Goal: Task Accomplishment & Management: Manage account settings

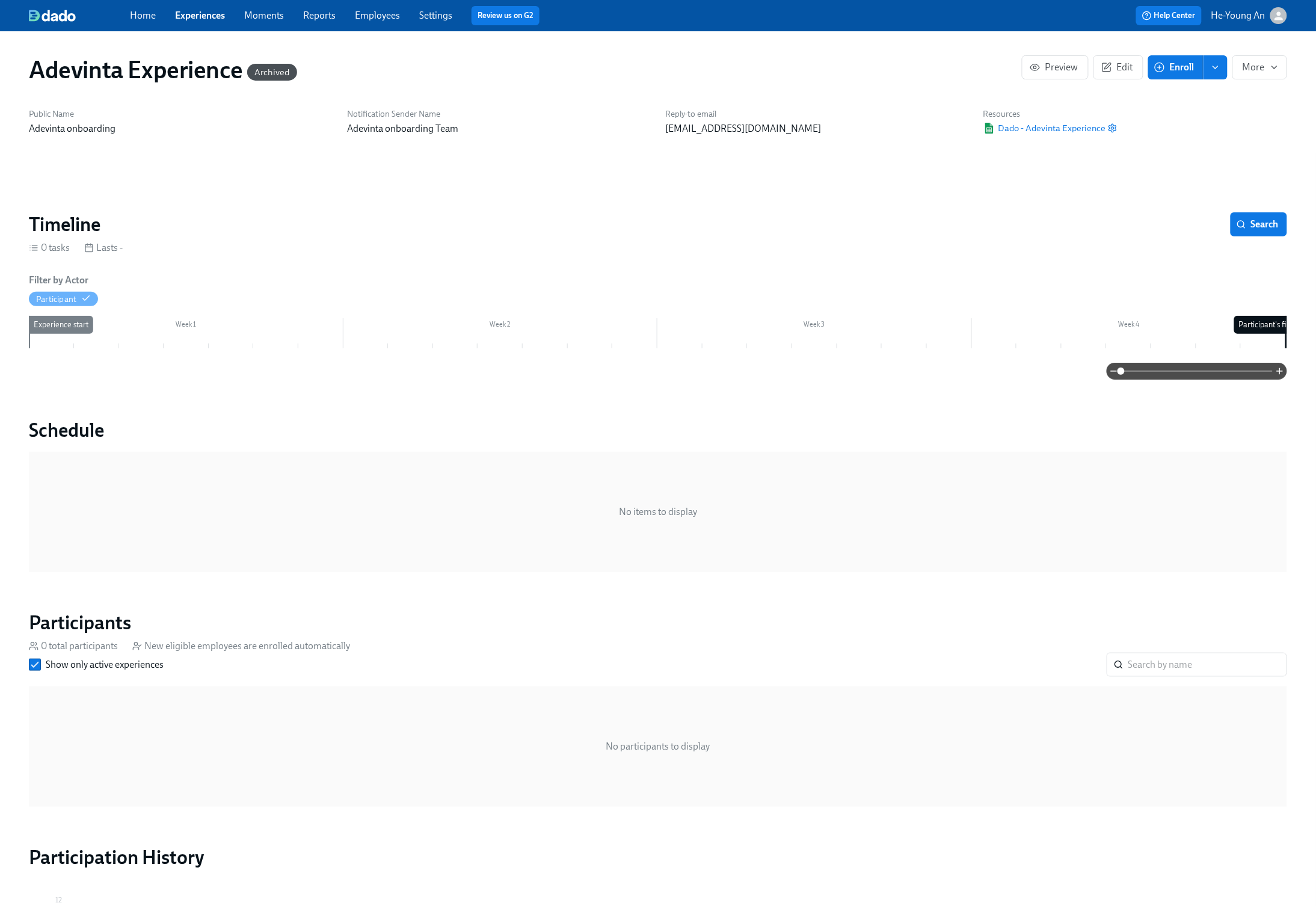
click at [323, 17] on link "Reports" at bounding box center [319, 15] width 33 height 11
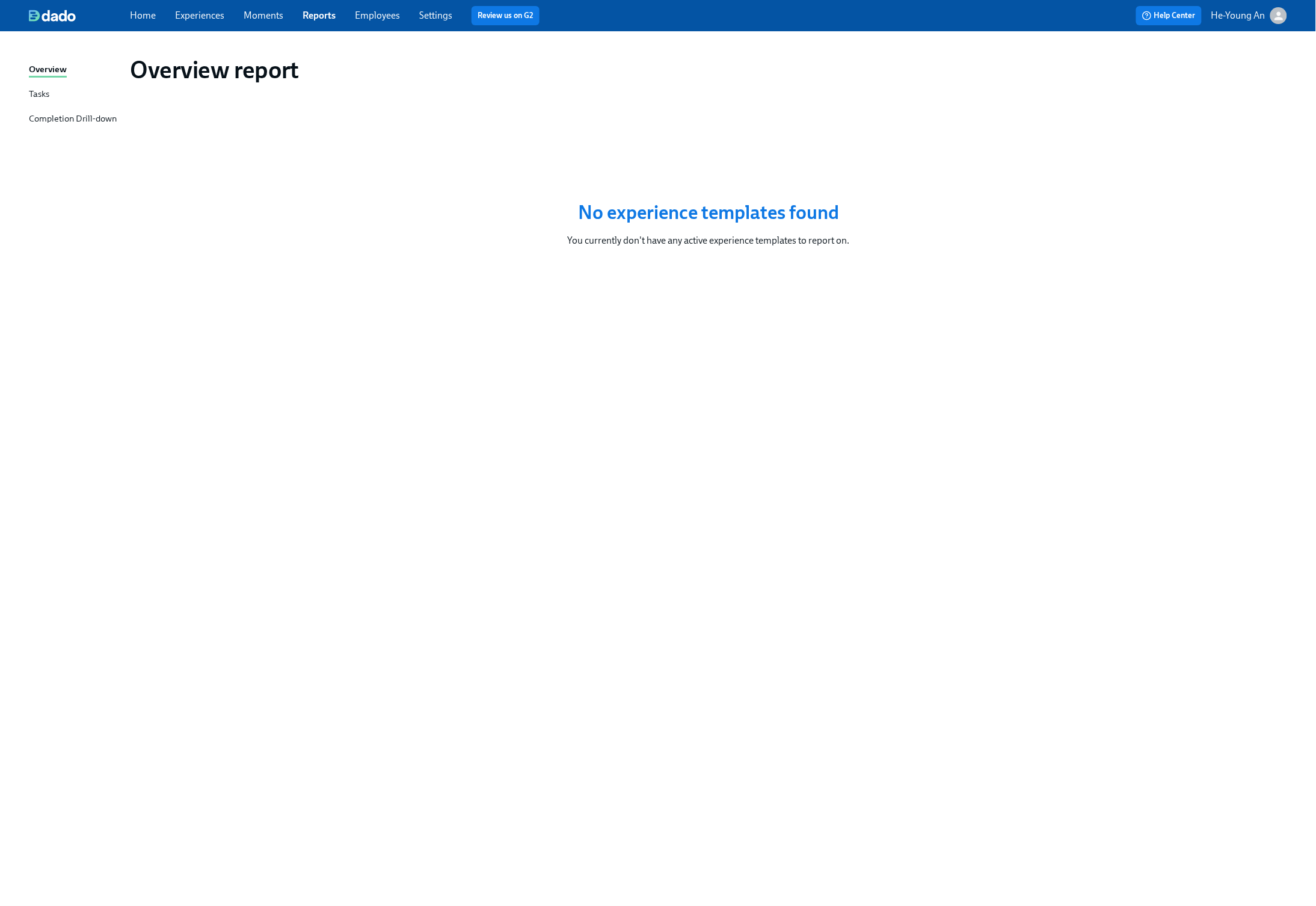
click at [276, 16] on link "Moments" at bounding box center [263, 15] width 39 height 11
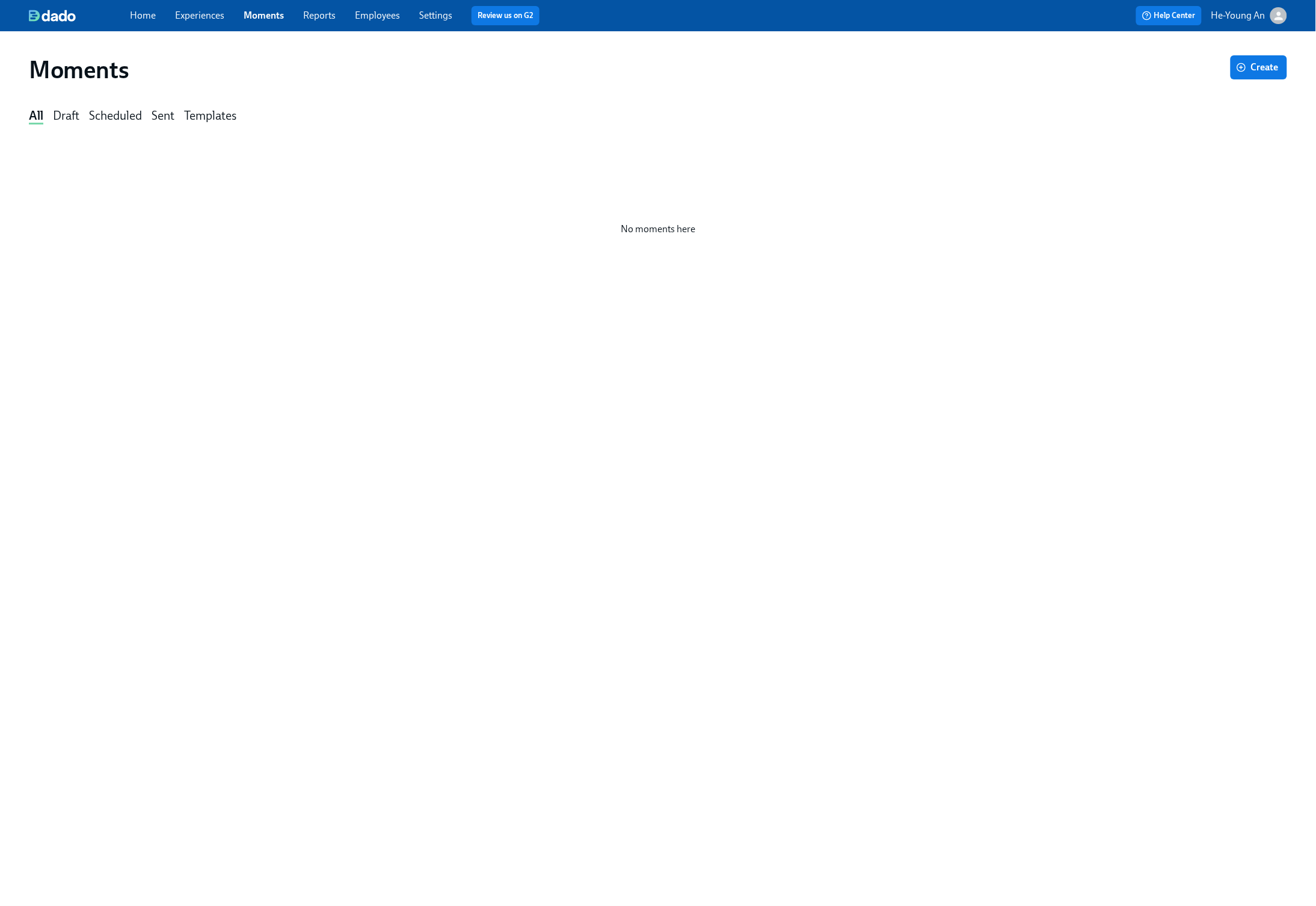
click at [202, 12] on link "Experiences" at bounding box center [199, 15] width 50 height 11
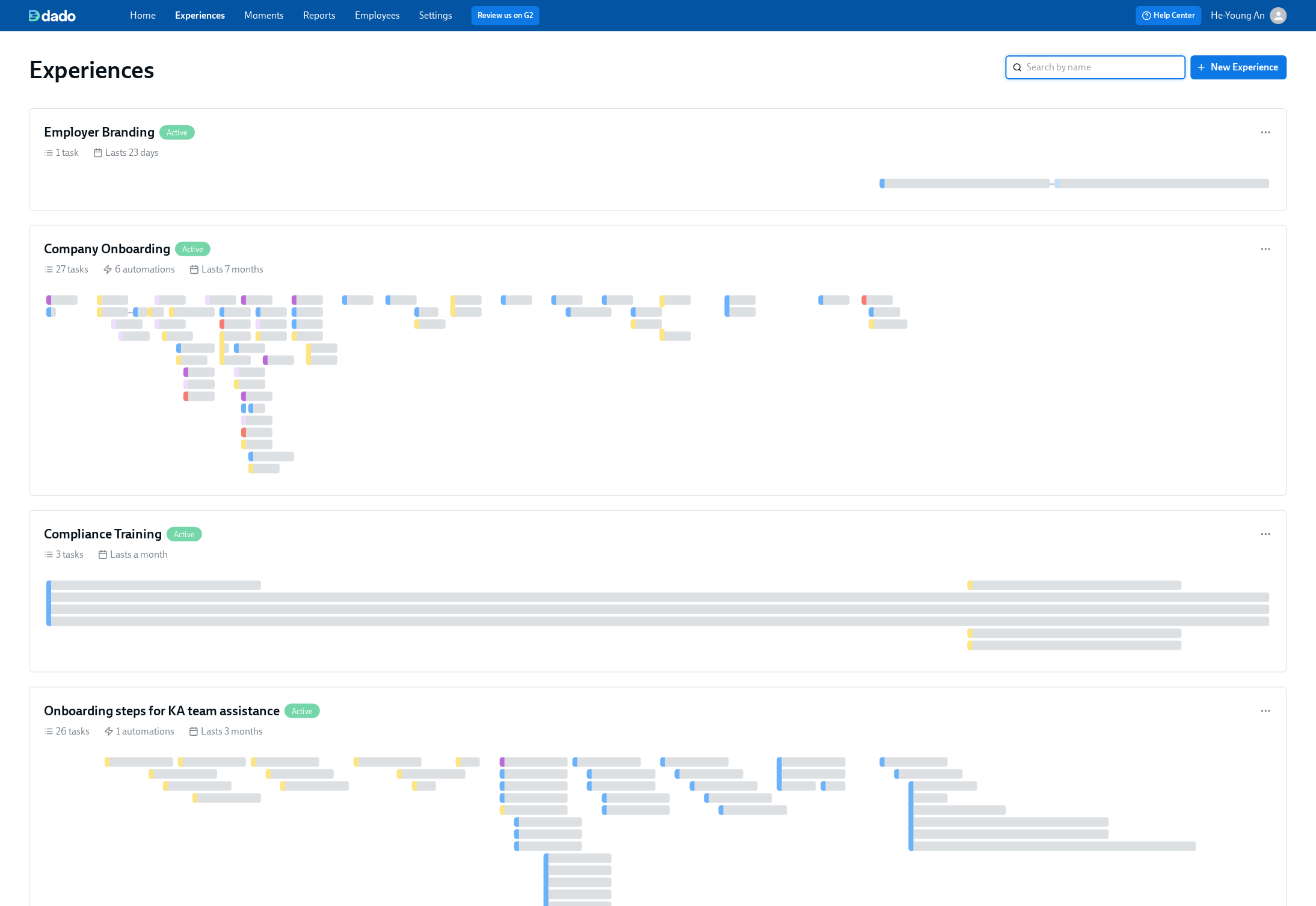
click at [446, 20] on link "Settings" at bounding box center [435, 15] width 33 height 11
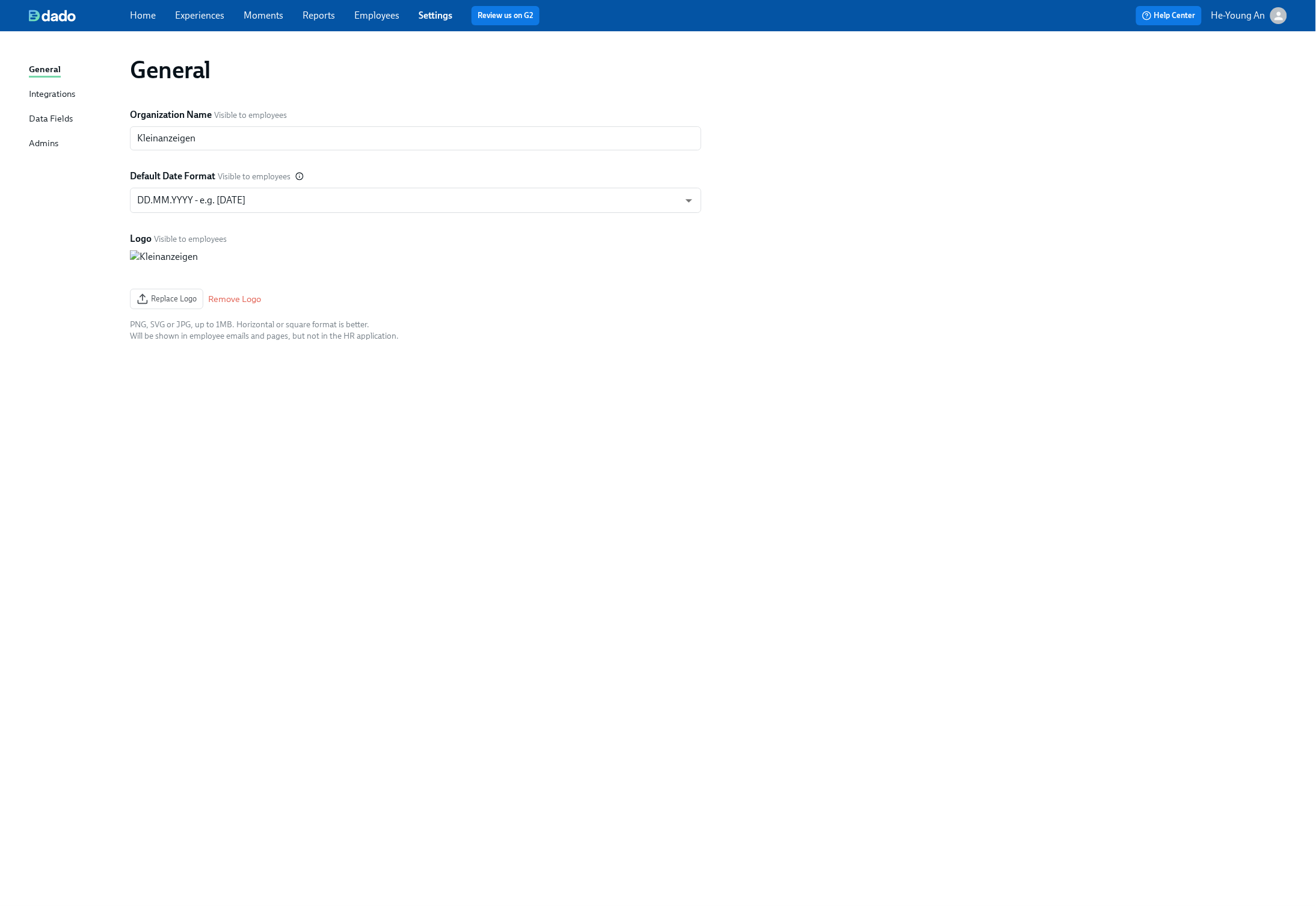
click at [353, 15] on div "Home Experiences Moments Reports Employees Settings Review us on G2" at bounding box center [419, 15] width 579 height 20
click at [382, 24] on div "Home Experiences Moments Reports Employees Settings Review us on G2" at bounding box center [419, 15] width 579 height 20
click at [383, 16] on link "Employees" at bounding box center [377, 15] width 45 height 11
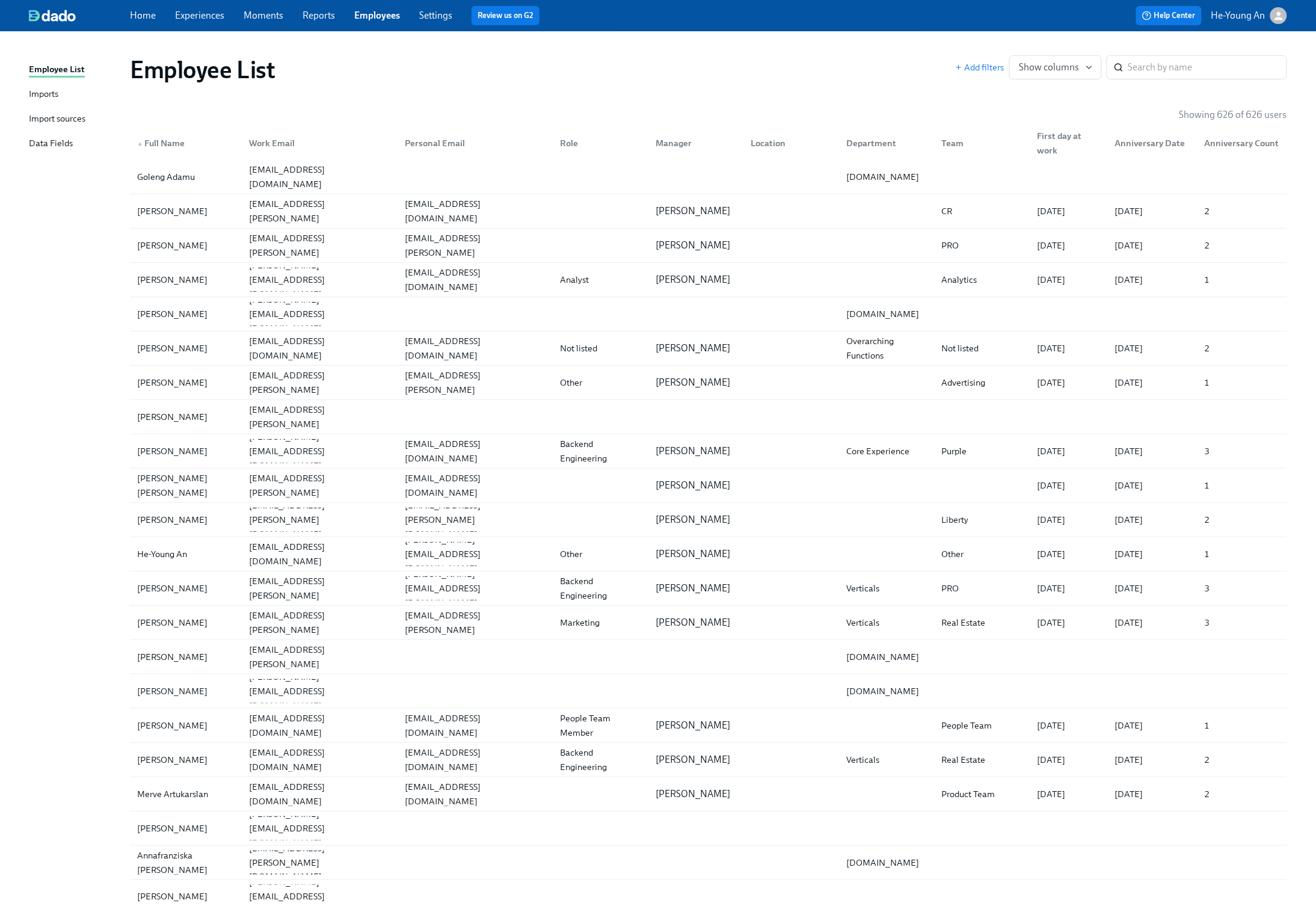
click at [73, 115] on div "Import sources" at bounding box center [57, 120] width 56 height 15
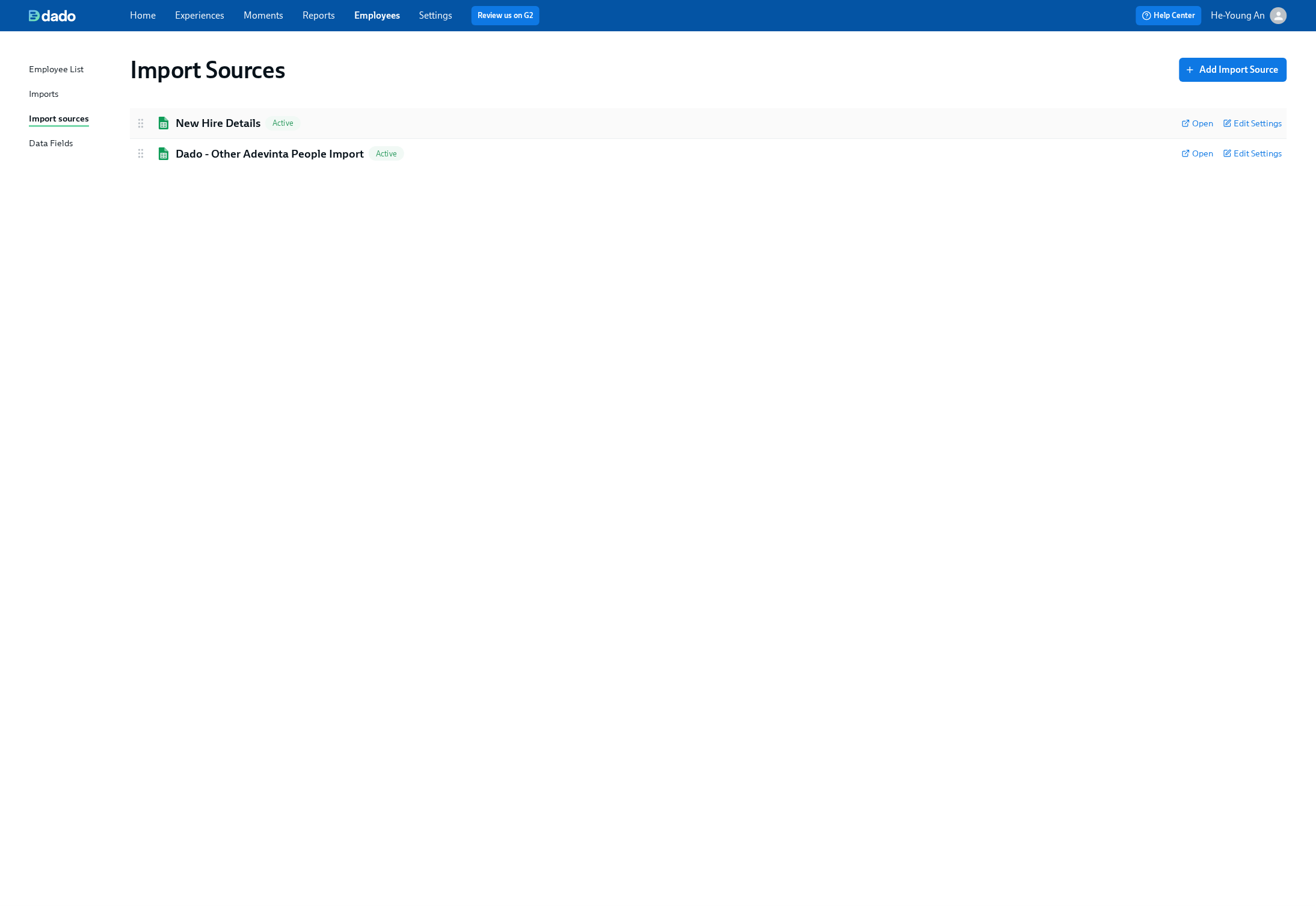
click at [183, 119] on h2 "New Hire Details" at bounding box center [218, 122] width 85 height 16
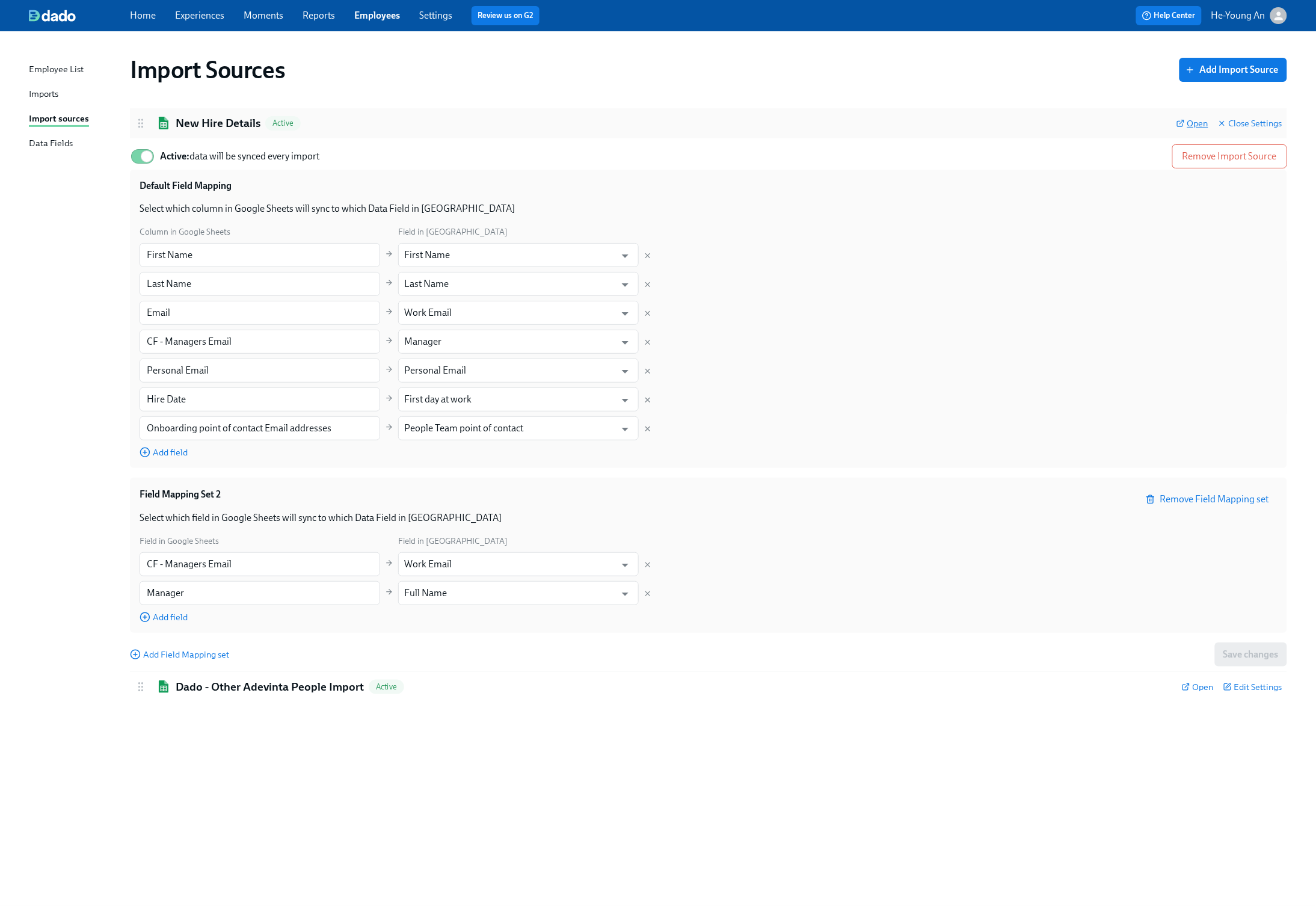
click at [1201, 122] on span "Open" at bounding box center [1193, 122] width 32 height 12
click at [201, 22] on div "Home Experiences Moments Reports Employees Settings Review us on G2" at bounding box center [419, 15] width 579 height 20
click at [201, 22] on span "Experiences" at bounding box center [199, 16] width 50 height 13
click at [220, 26] on div "Home Experiences Moments Reports Employees Settings Review us on G2 Help Center…" at bounding box center [658, 15] width 1316 height 31
click at [214, 20] on link "Experiences" at bounding box center [199, 15] width 50 height 11
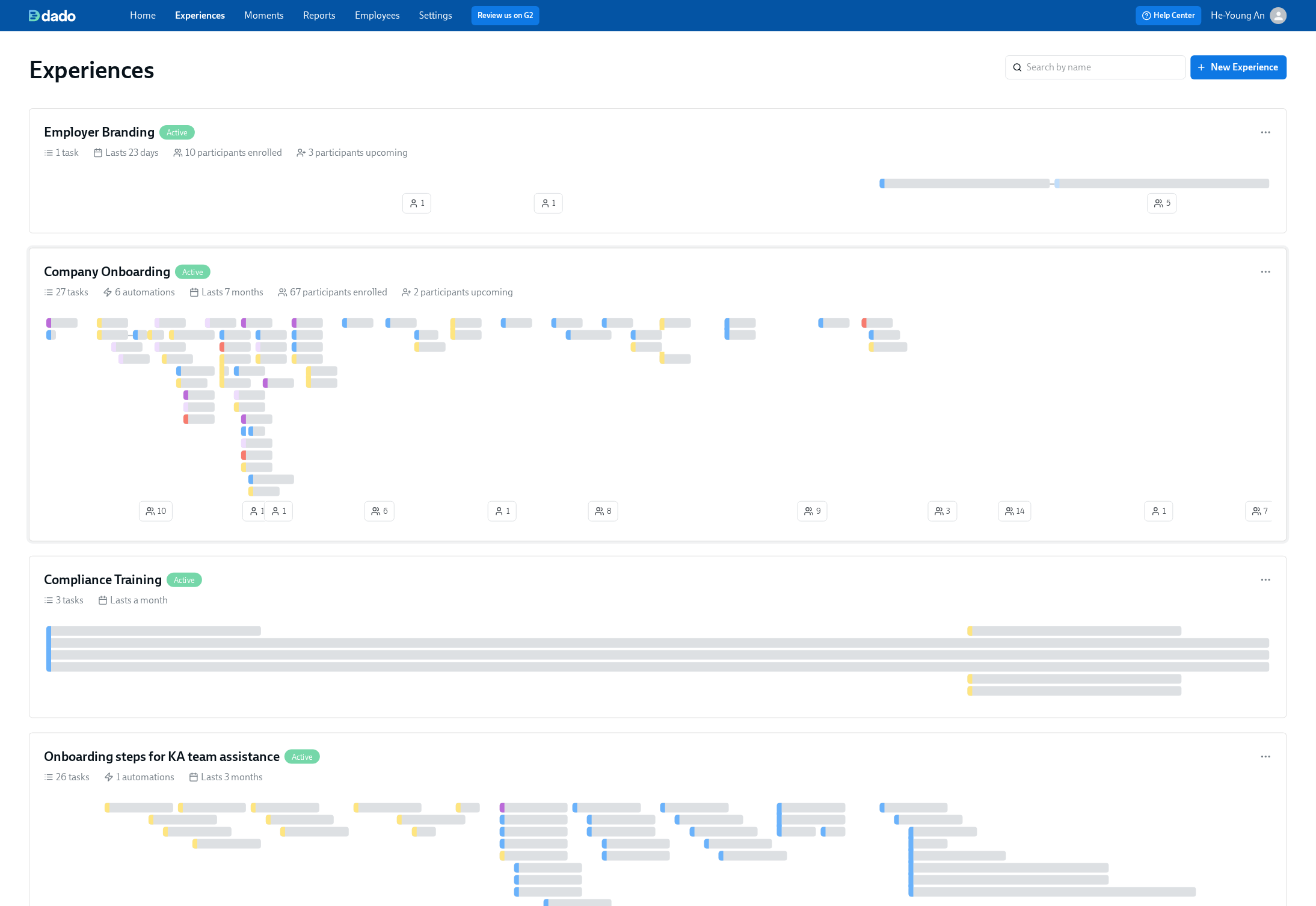
click at [458, 352] on div at bounding box center [827, 407] width 1567 height 178
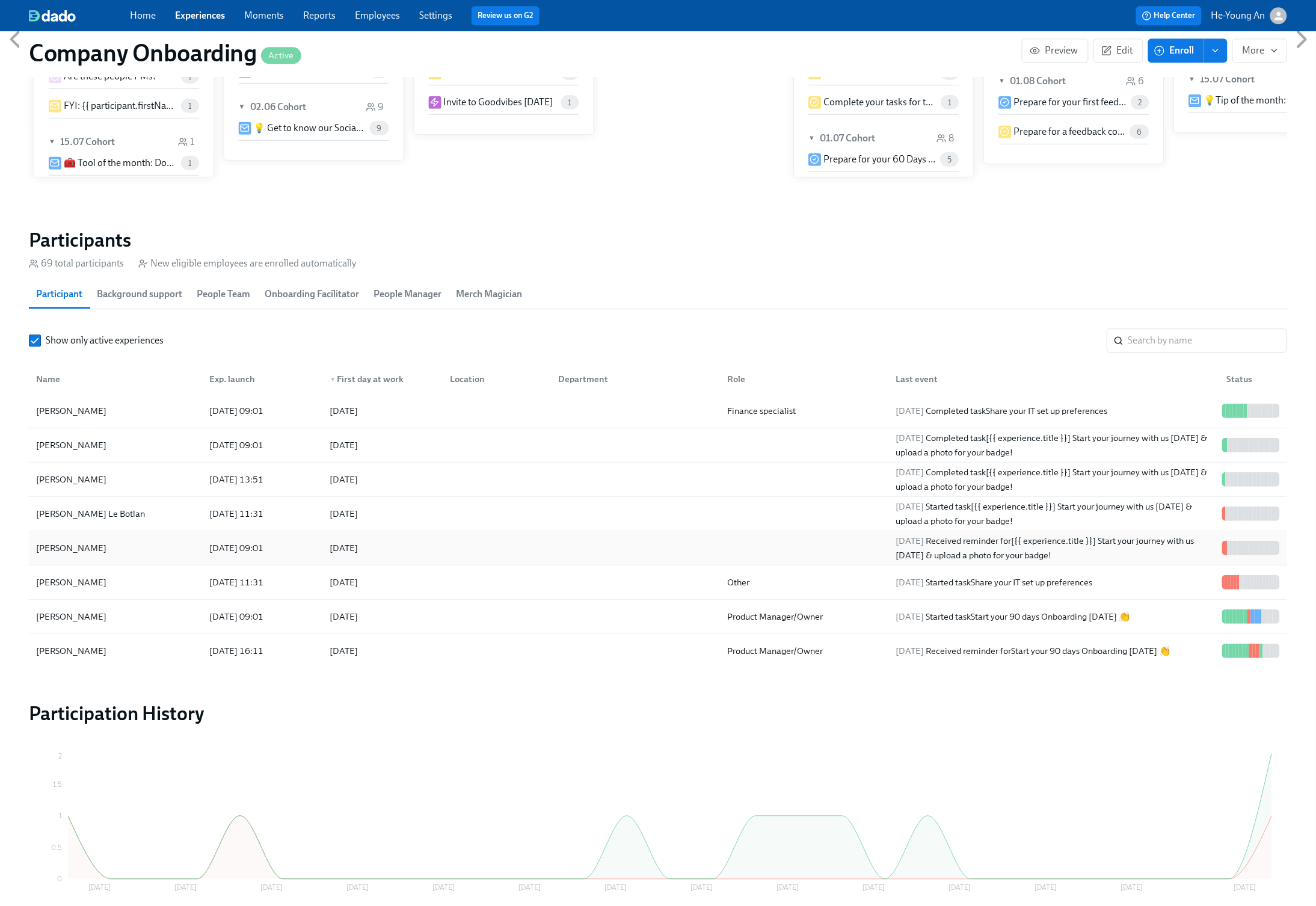
scroll to position [218, 0]
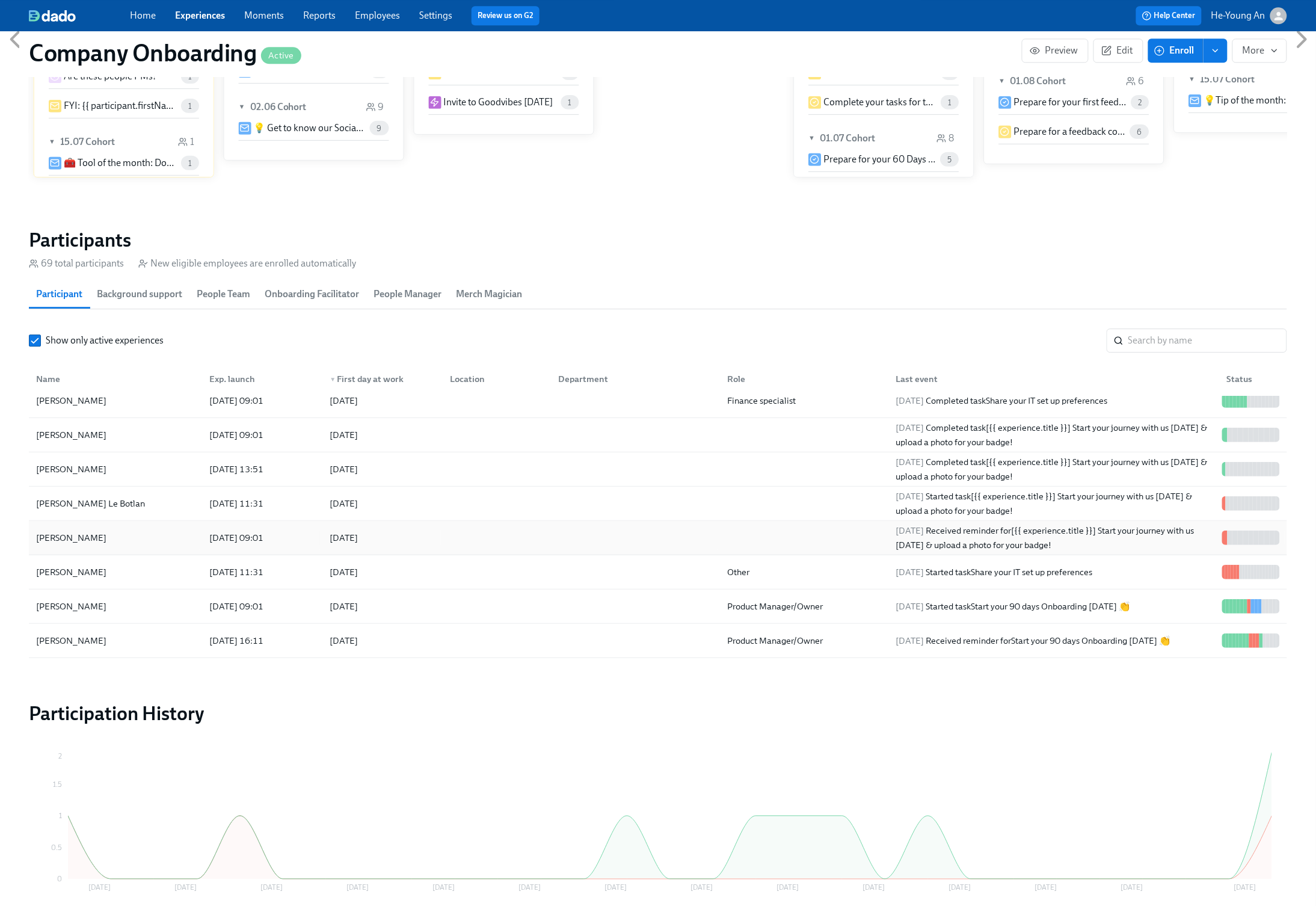
click at [106, 539] on div "[PERSON_NAME]" at bounding box center [115, 538] width 168 height 24
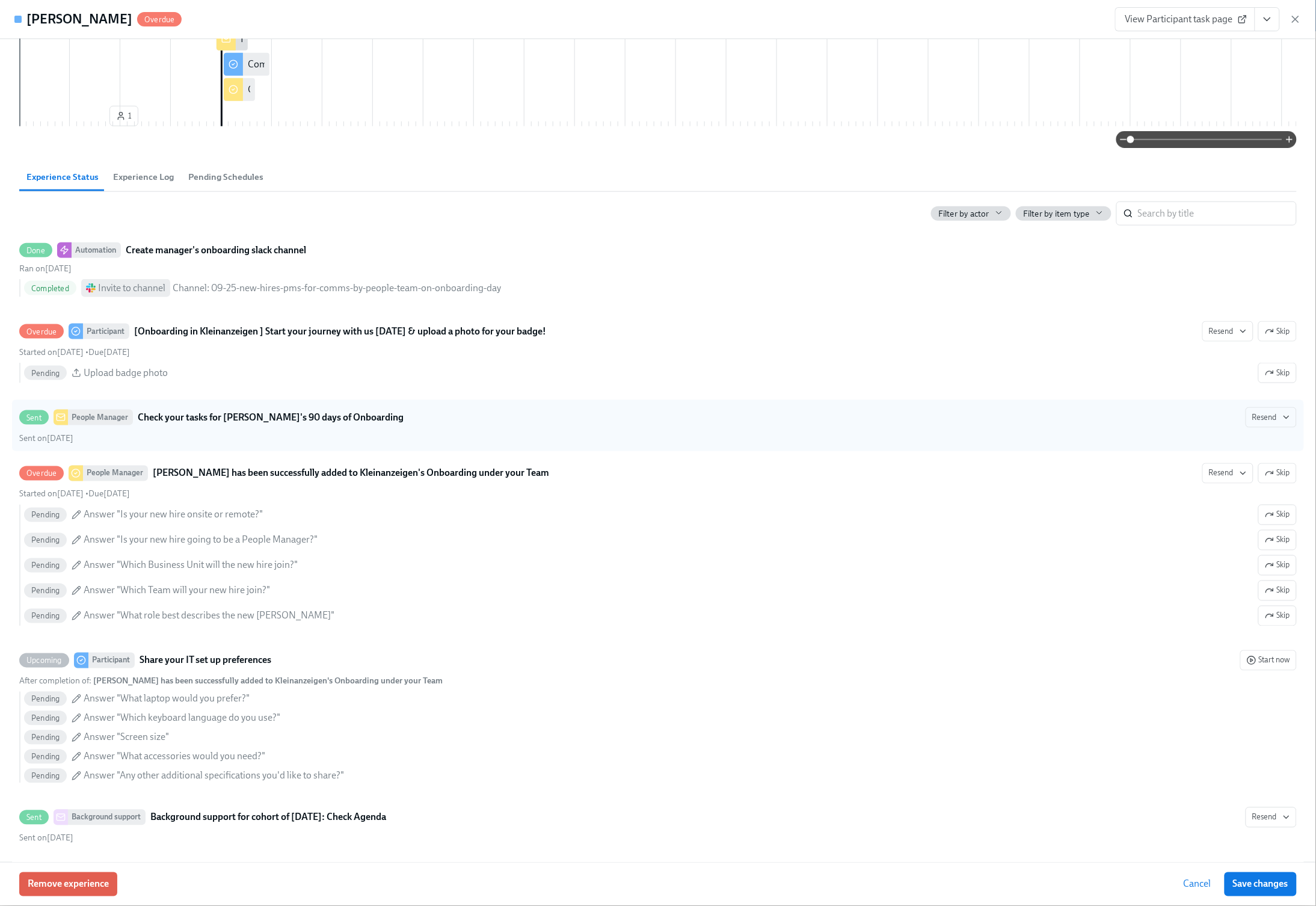
scroll to position [469, 0]
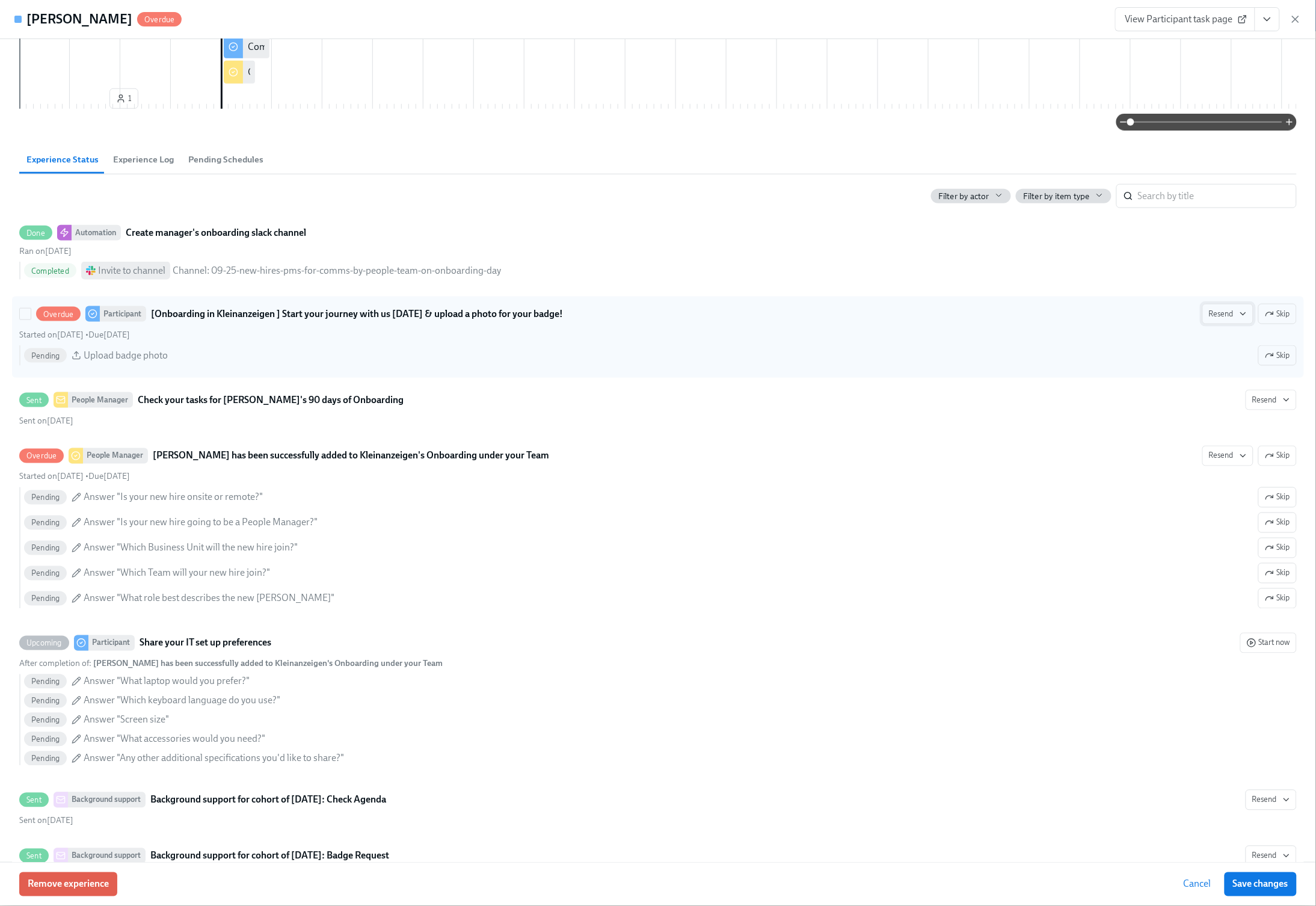
click at [1220, 320] on span "Resend" at bounding box center [1228, 313] width 38 height 12
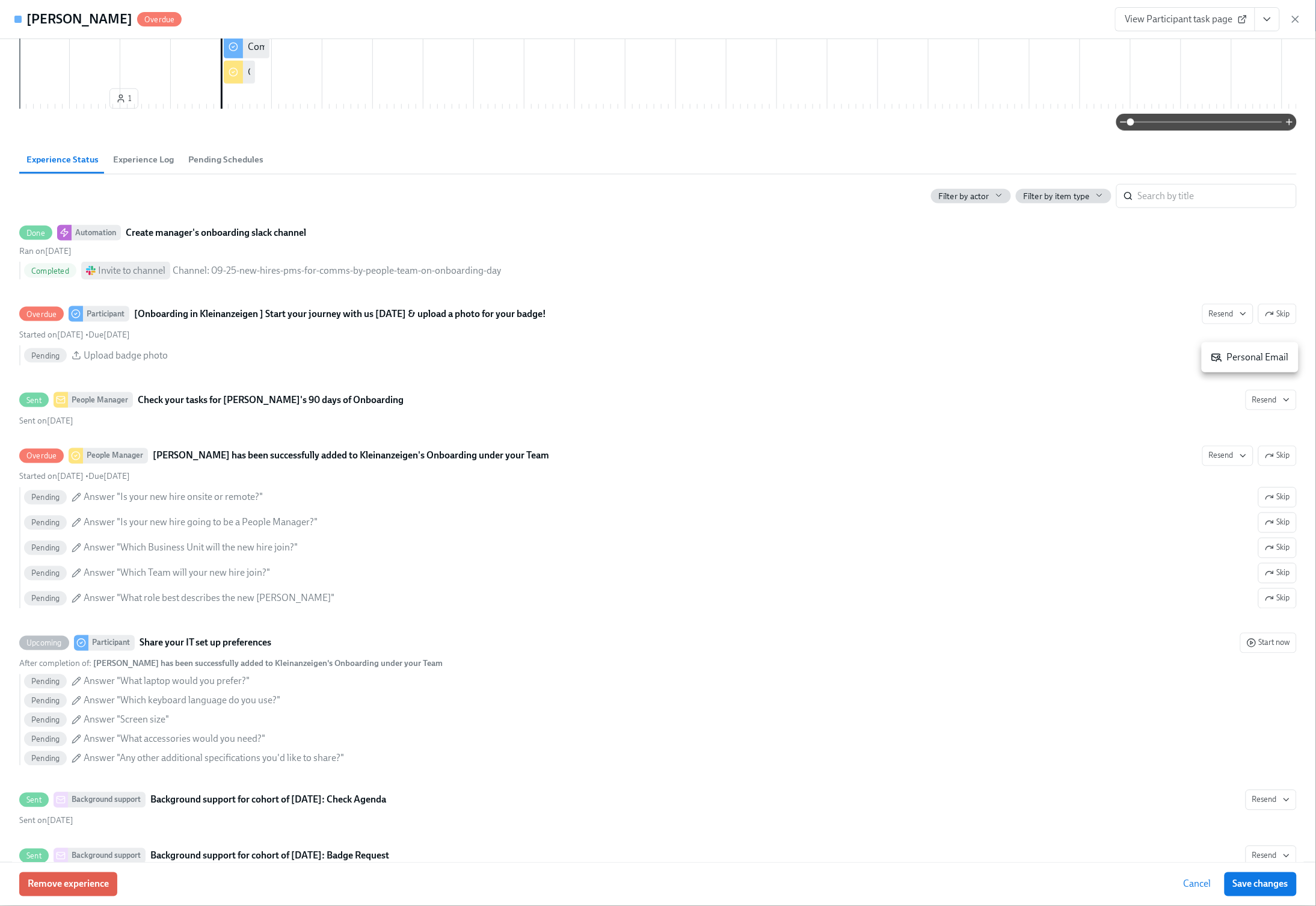
click at [1231, 354] on div "Personal Email" at bounding box center [1250, 357] width 78 height 13
click at [1229, 474] on div at bounding box center [658, 453] width 1316 height 906
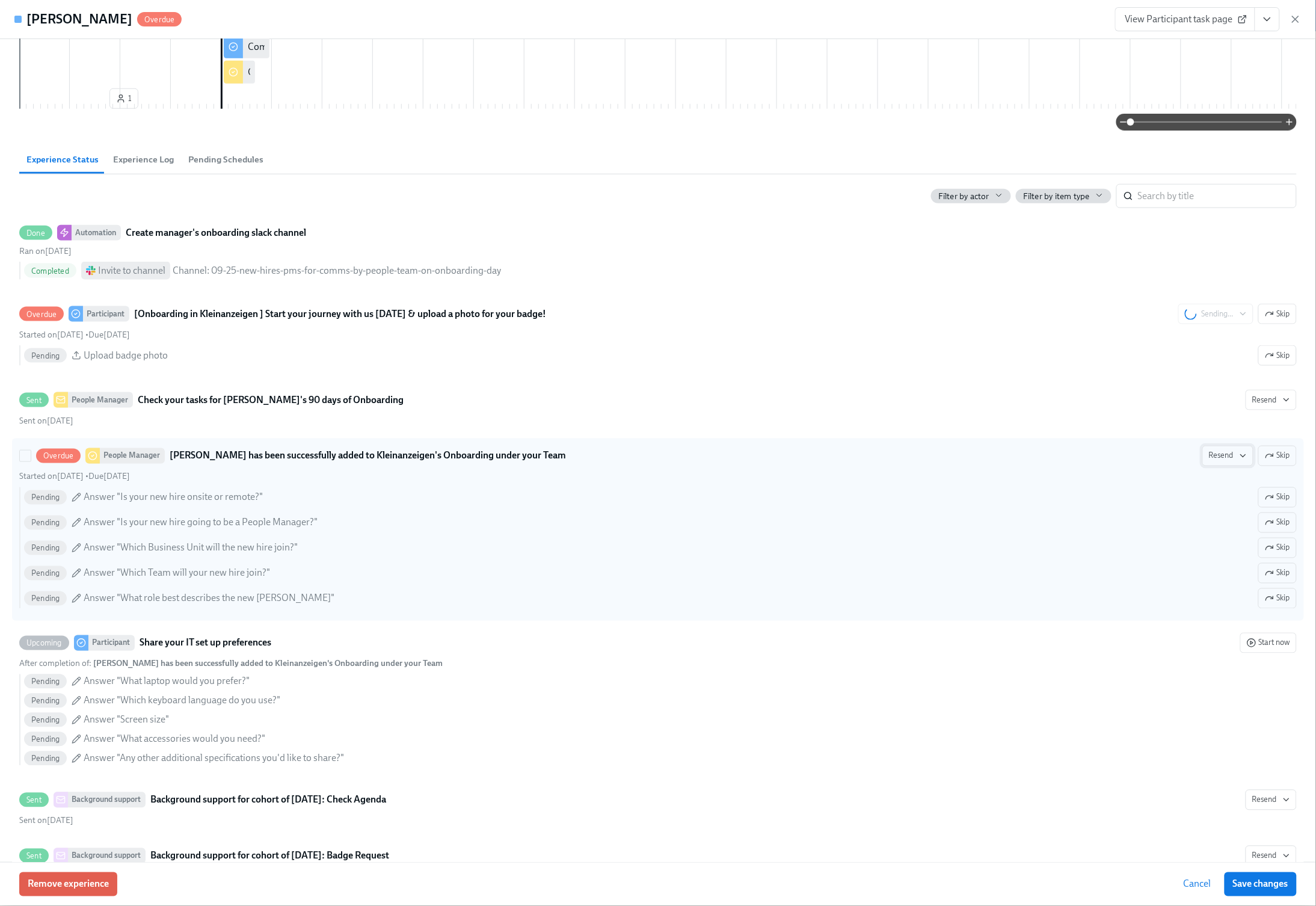
click at [1232, 462] on span "Resend" at bounding box center [1228, 455] width 38 height 12
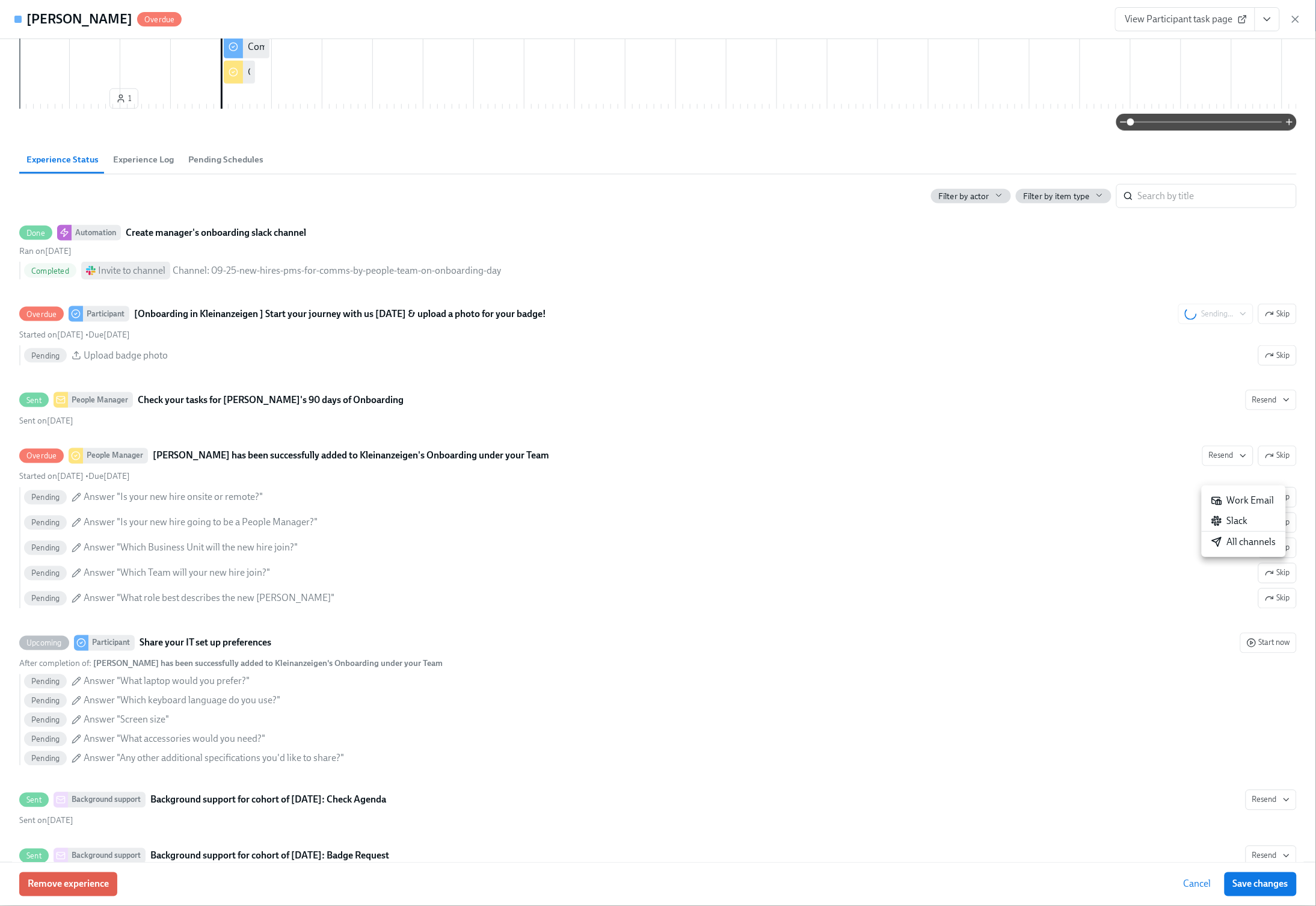
click at [1233, 522] on div "Slack" at bounding box center [1229, 521] width 36 height 13
click at [1222, 505] on div "Work Email" at bounding box center [1218, 500] width 64 height 13
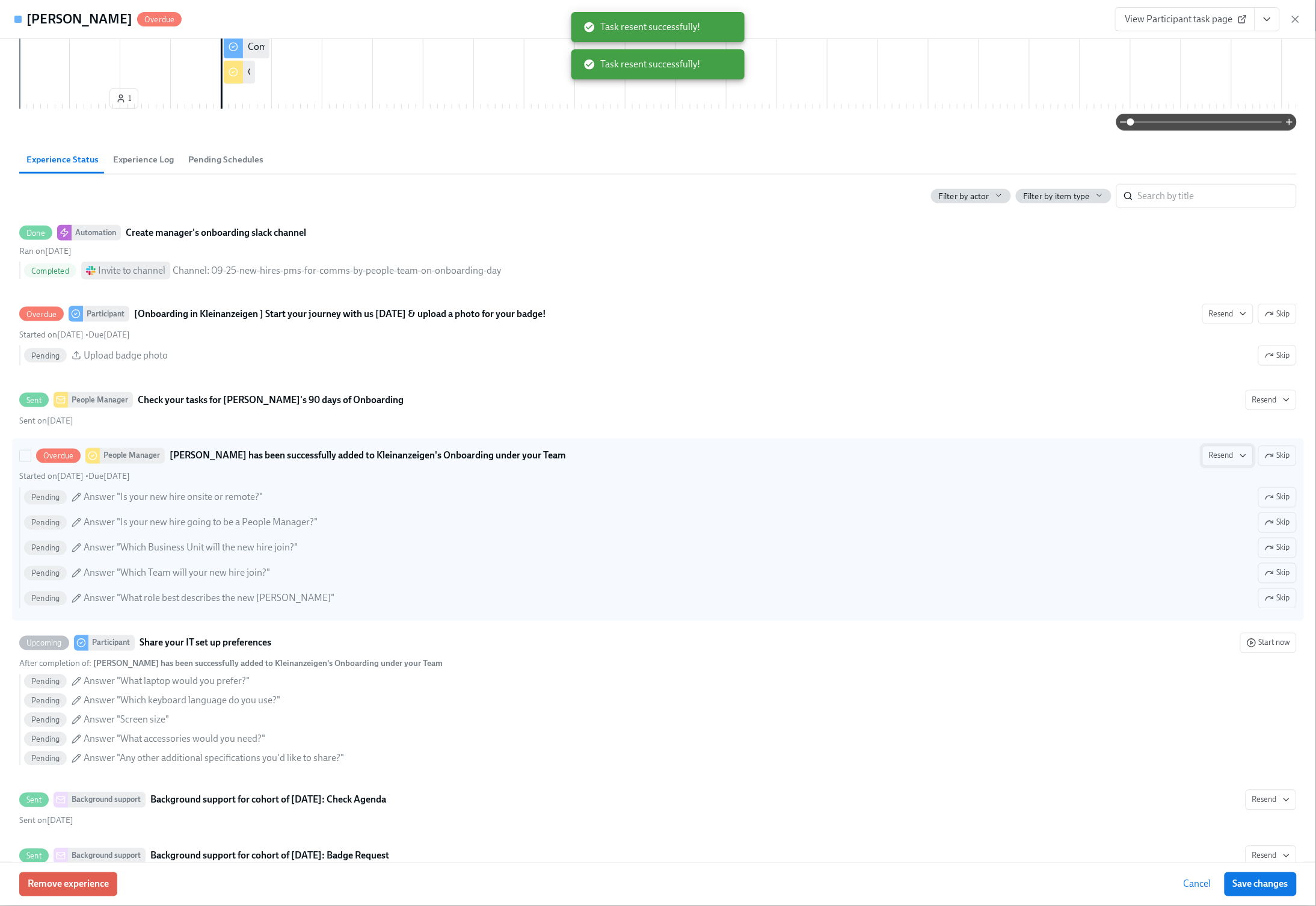
click at [1223, 462] on span "Resend" at bounding box center [1228, 455] width 38 height 12
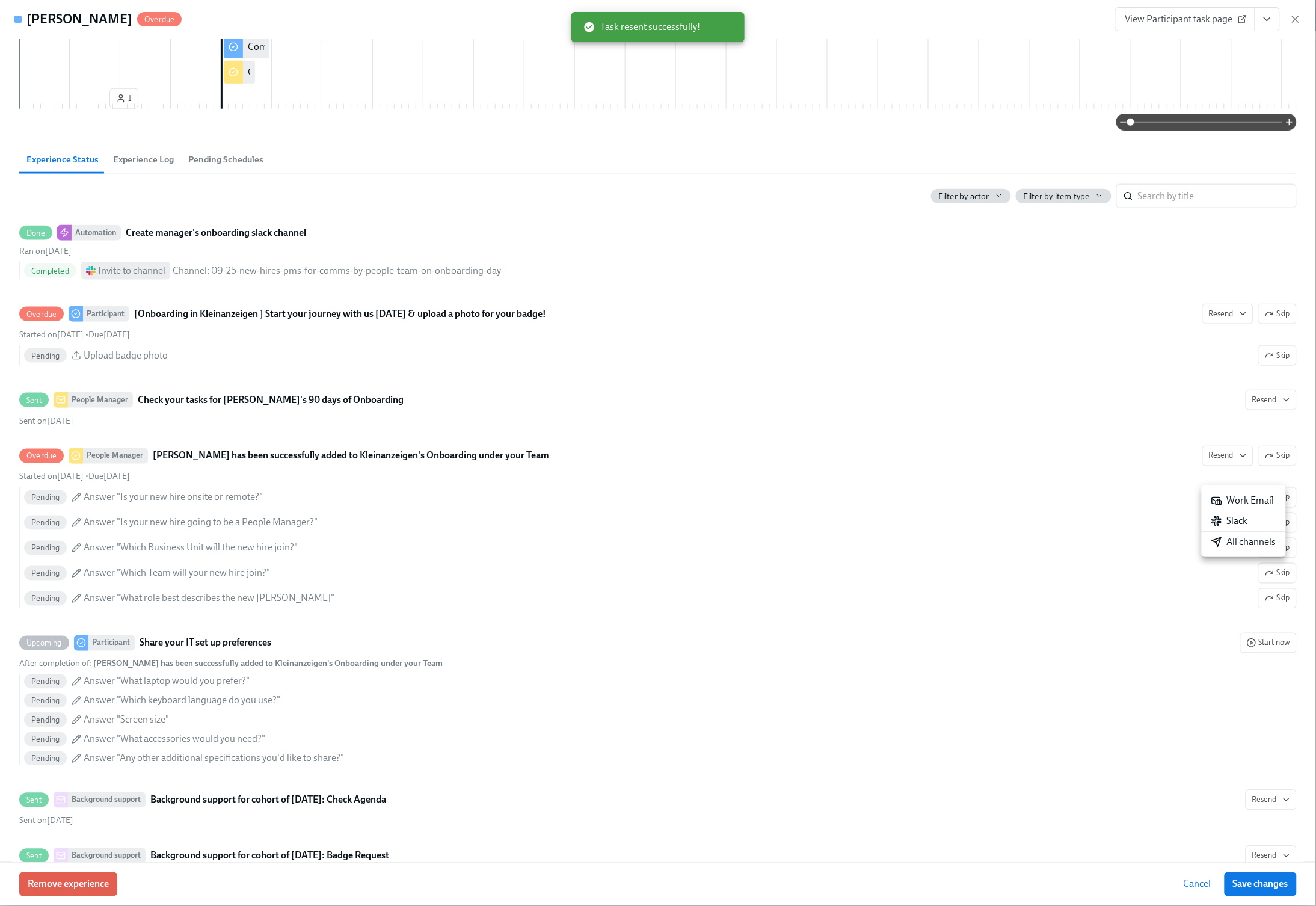
click at [1237, 545] on div "All channels" at bounding box center [1243, 541] width 65 height 13
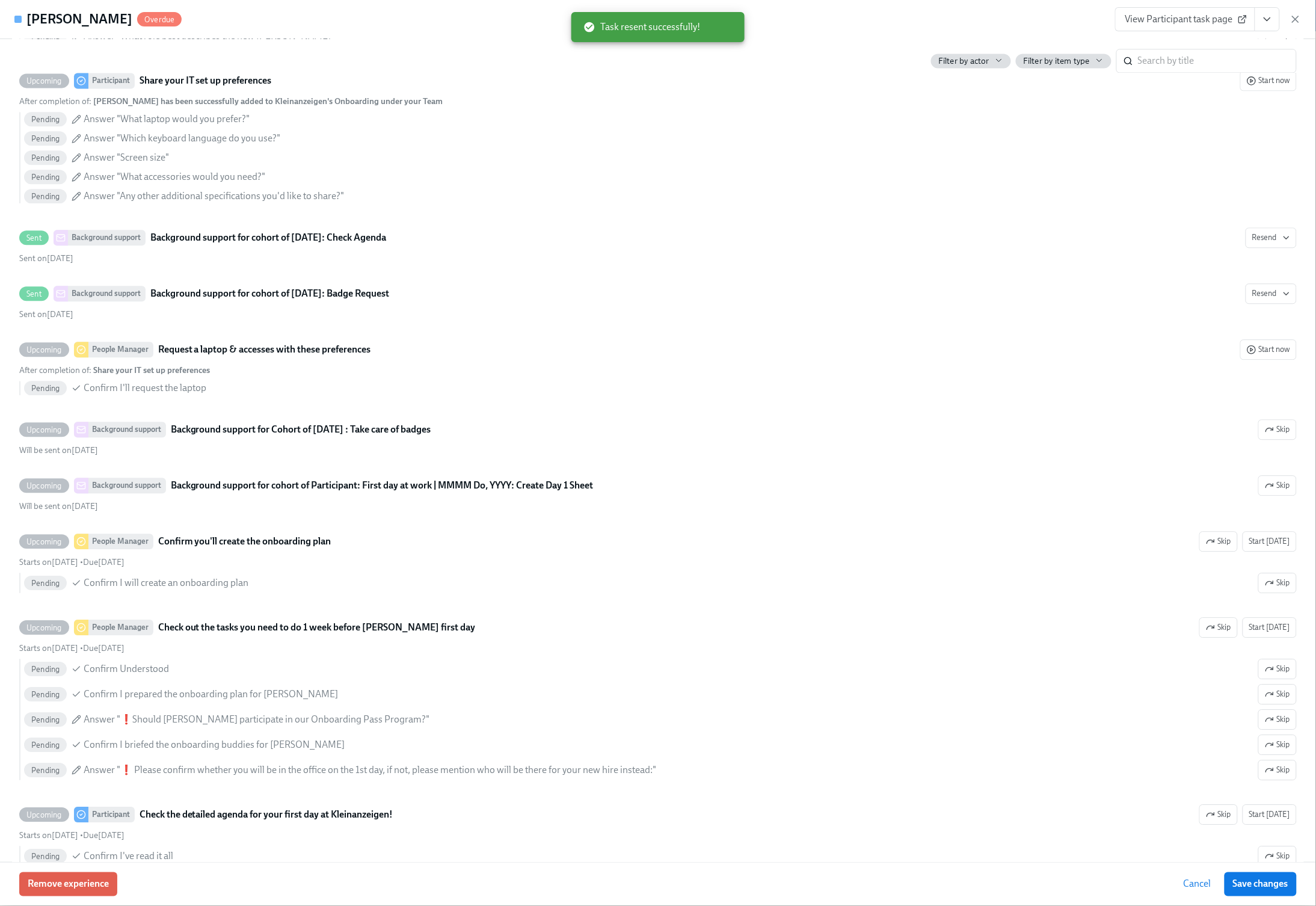
scroll to position [1039, 0]
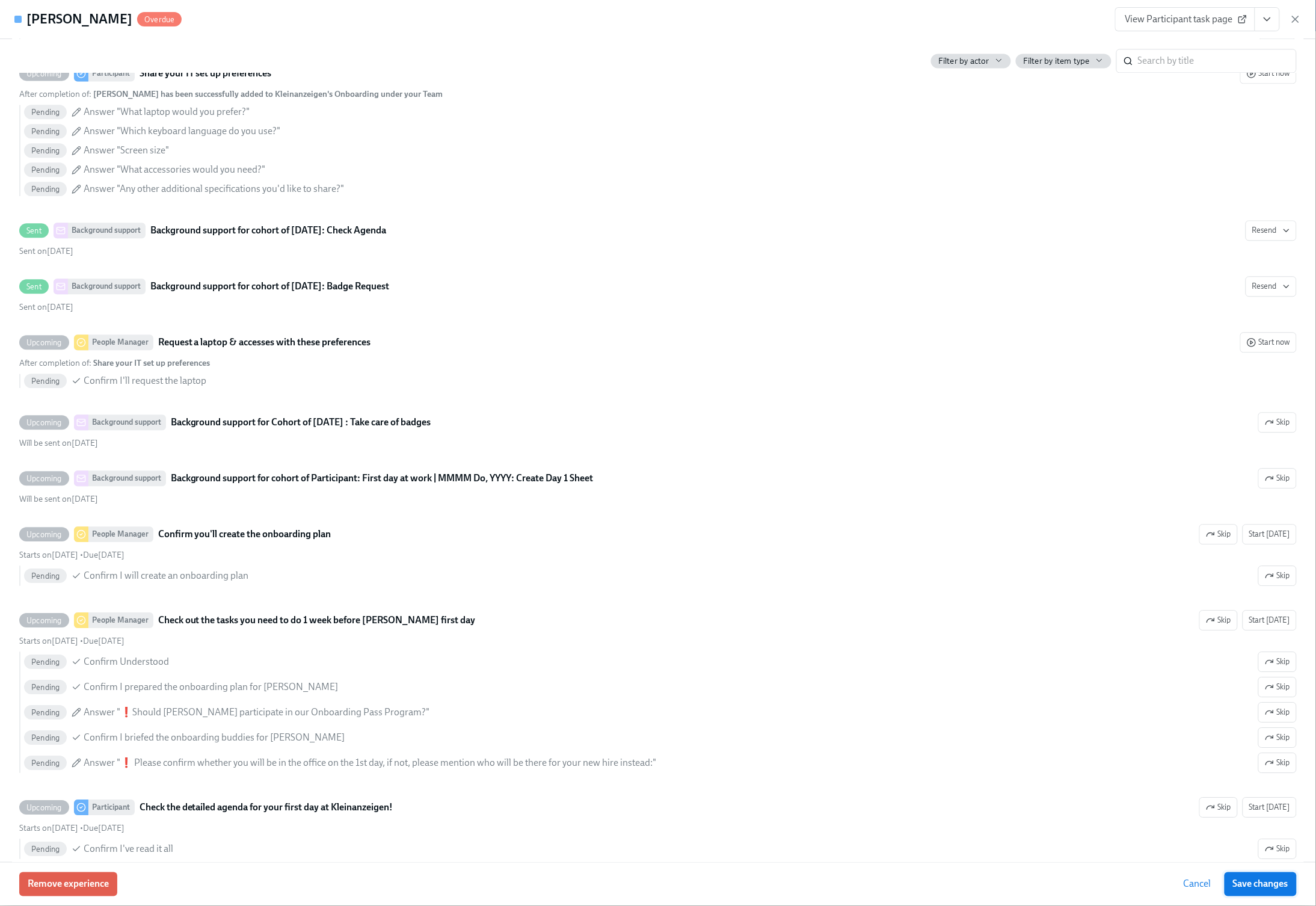
click at [1248, 881] on span "Save changes" at bounding box center [1260, 884] width 55 height 12
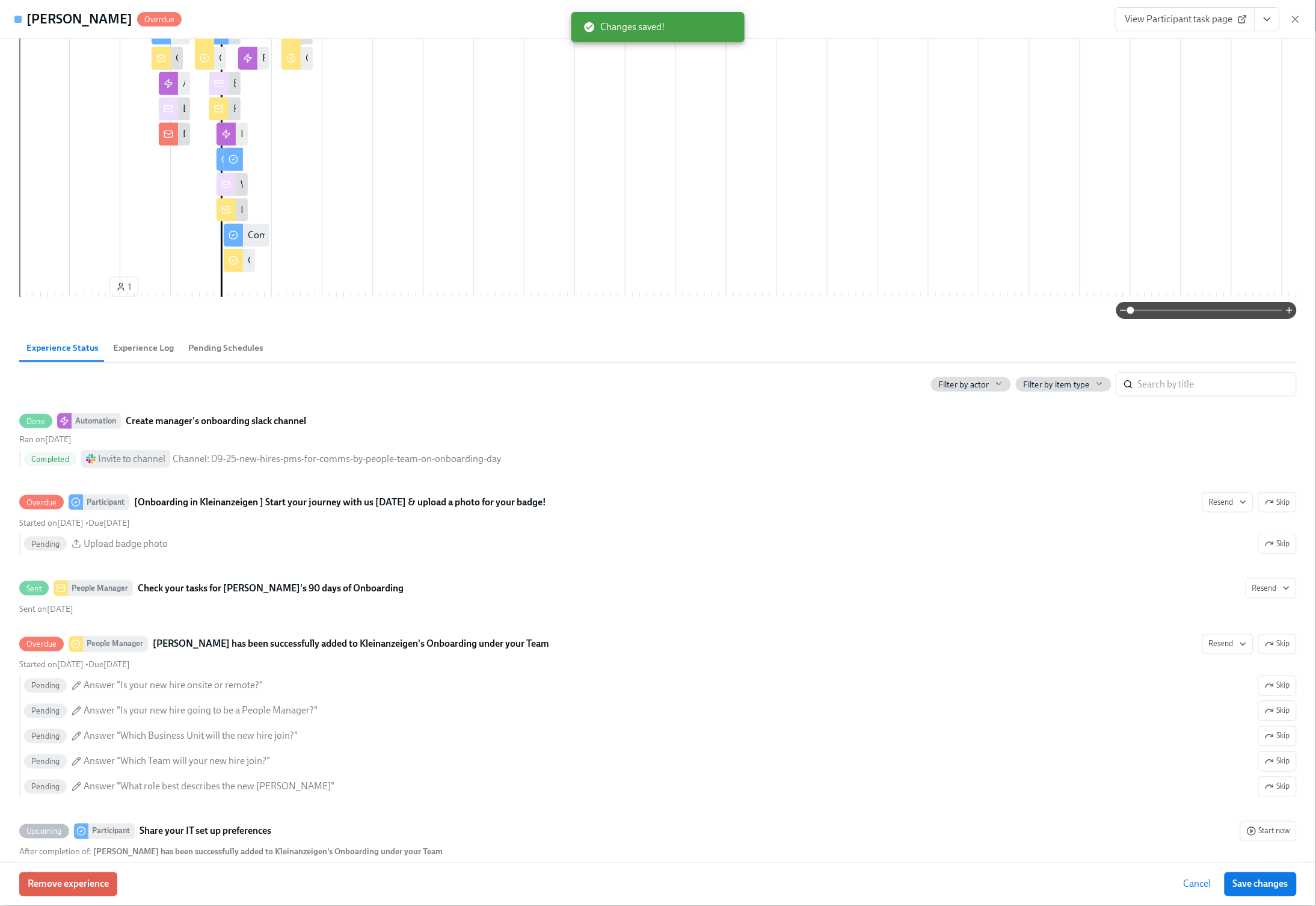
scroll to position [0, 0]
